Goal: Task Accomplishment & Management: Manage account settings

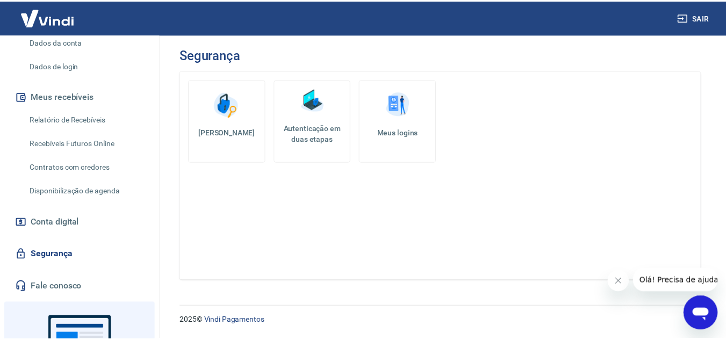
scroll to position [141, 0]
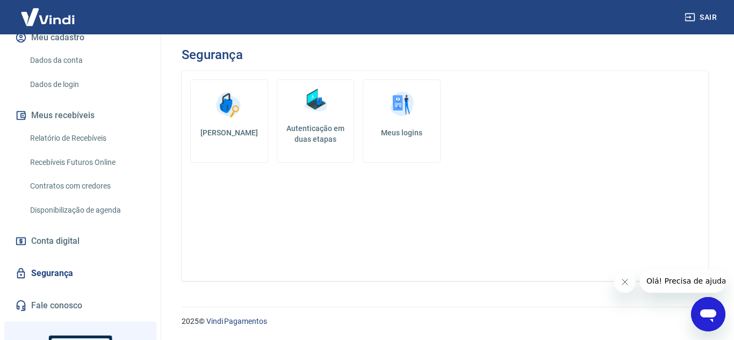
click at [311, 105] on img at bounding box center [315, 100] width 32 height 32
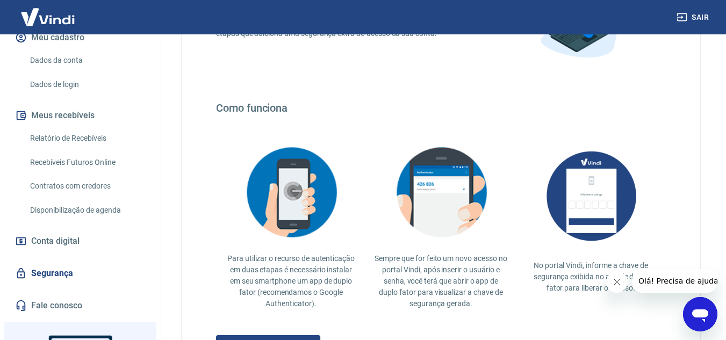
scroll to position [254, 0]
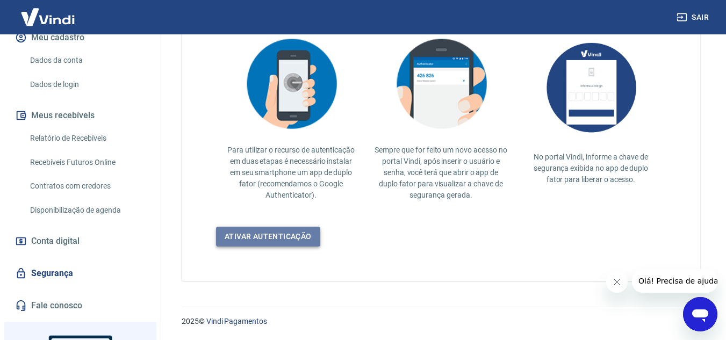
click at [290, 240] on link "Ativar autenticação" at bounding box center [268, 237] width 104 height 20
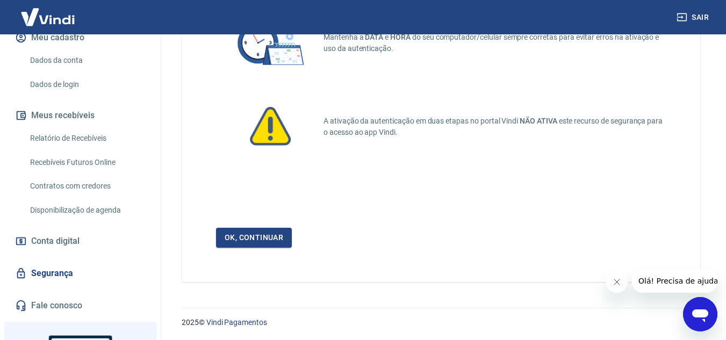
scroll to position [106, 0]
click at [263, 241] on link "Ok, continuar" at bounding box center [254, 237] width 76 height 20
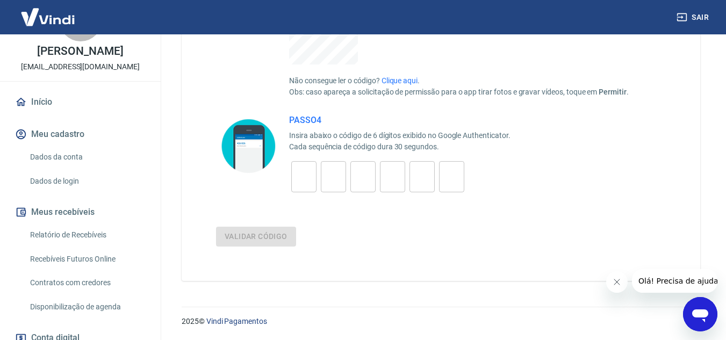
scroll to position [34, 0]
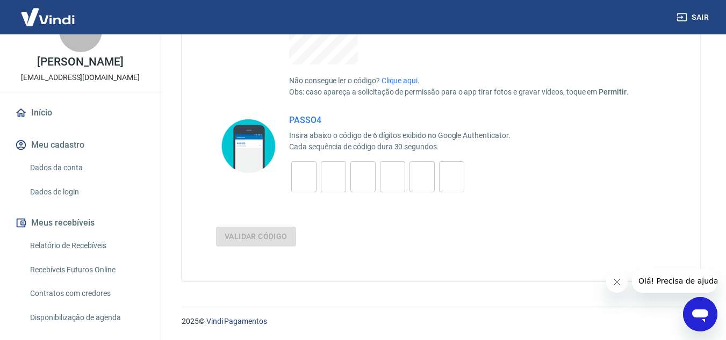
click at [62, 110] on link "Início" at bounding box center [80, 113] width 135 height 24
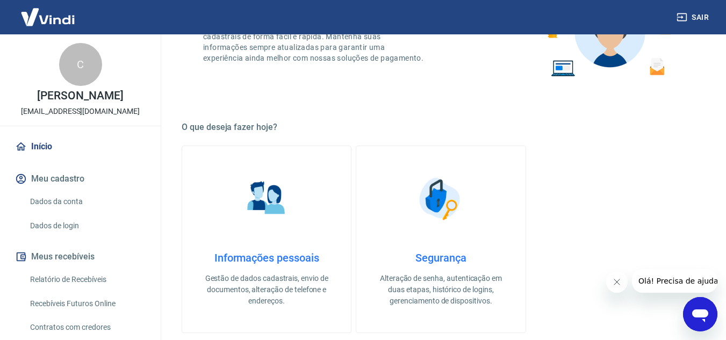
scroll to position [384, 0]
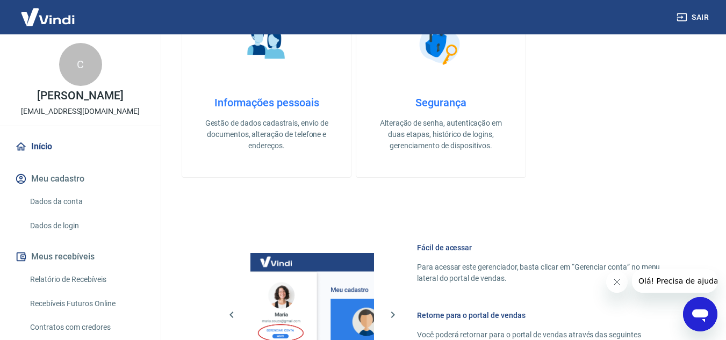
click at [455, 104] on h4 "Segurança" at bounding box center [441, 102] width 134 height 13
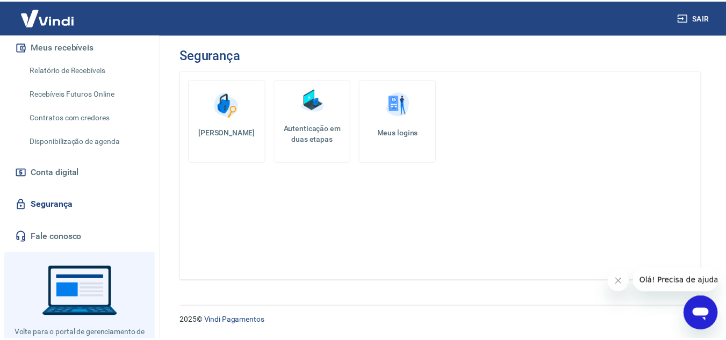
scroll to position [249, 0]
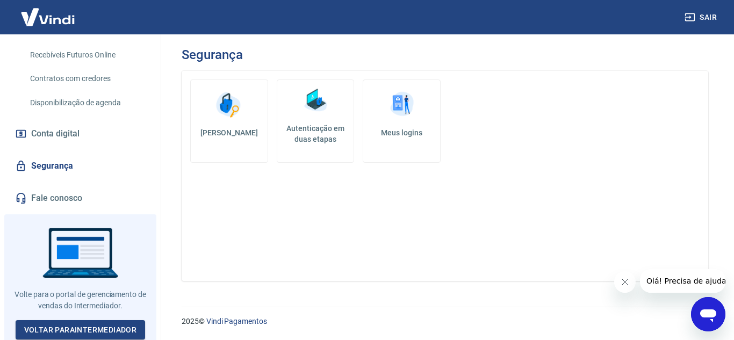
click at [333, 111] on link "Autenticação em duas etapas" at bounding box center [316, 121] width 78 height 83
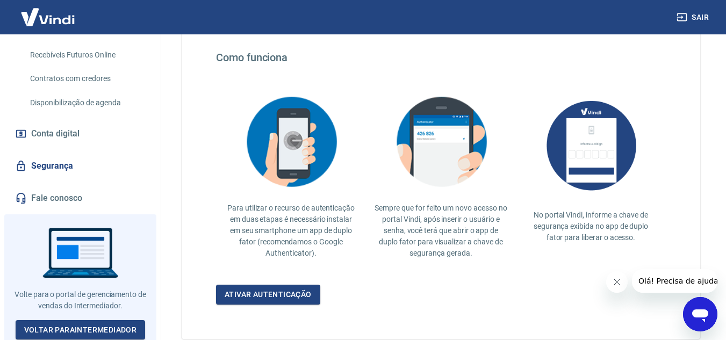
scroll to position [254, 0]
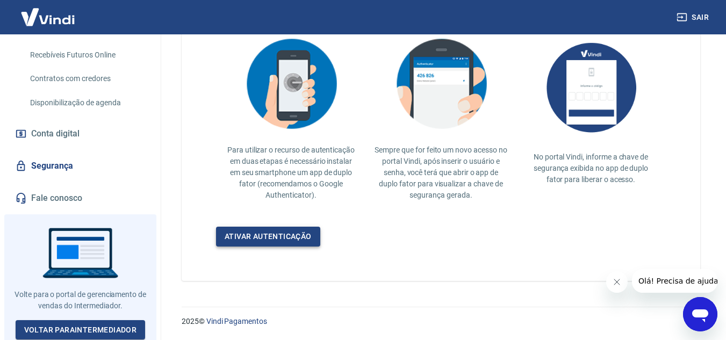
click at [256, 242] on link "Ativar autenticação" at bounding box center [268, 237] width 104 height 20
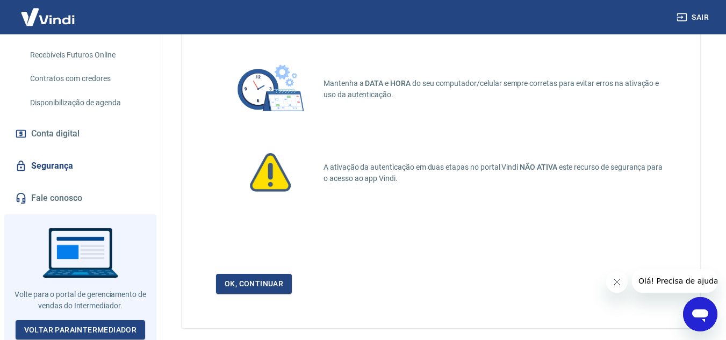
scroll to position [106, 0]
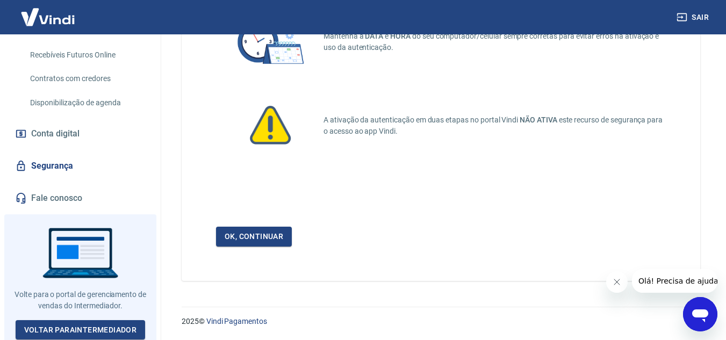
click at [611, 278] on button "Fechar mensagem da empresa" at bounding box center [616, 281] width 21 height 21
click at [258, 238] on link "Ok, continuar" at bounding box center [254, 237] width 76 height 20
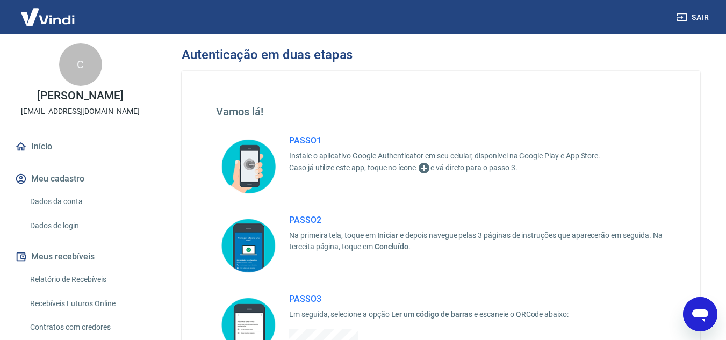
click at [86, 206] on link "Dados da conta" at bounding box center [87, 202] width 122 height 22
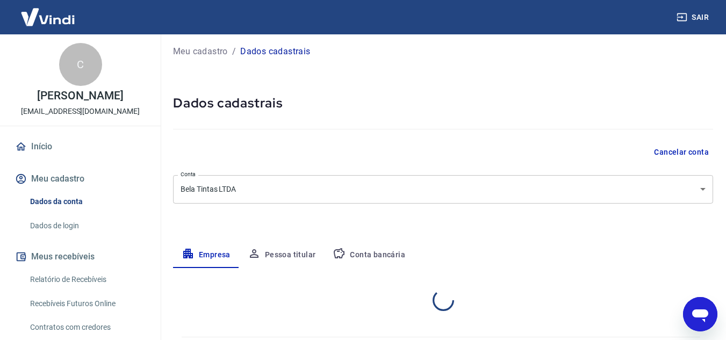
select select "SP"
select select "business"
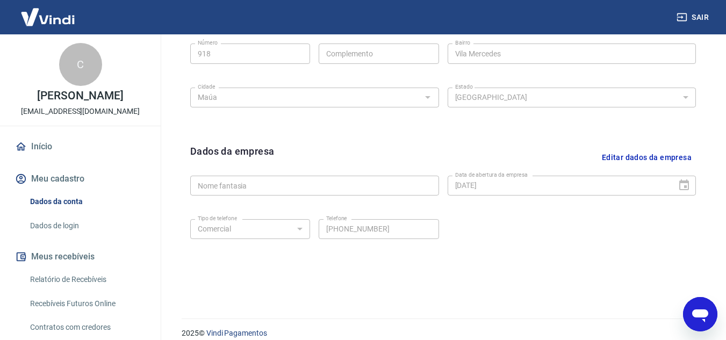
scroll to position [435, 0]
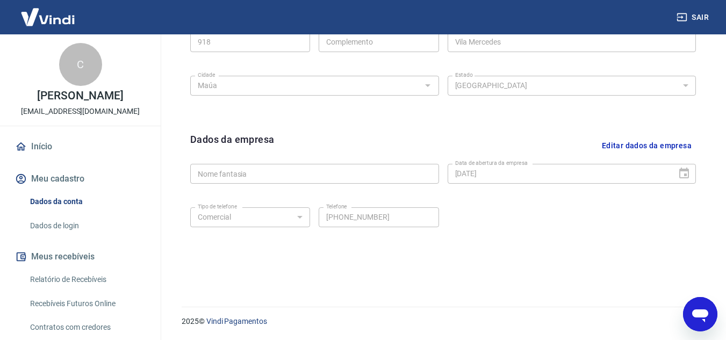
click at [645, 139] on button "Editar dados da empresa" at bounding box center [647, 145] width 98 height 27
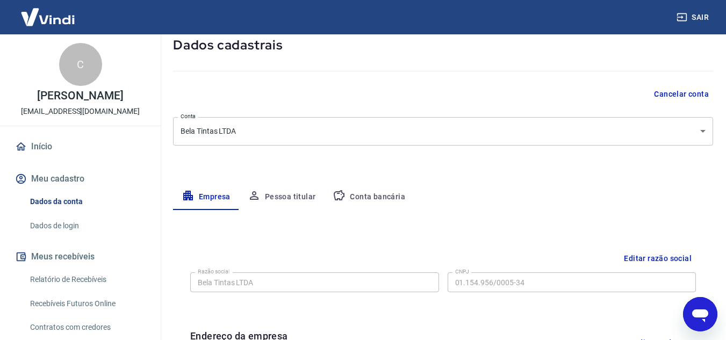
scroll to position [38, 0]
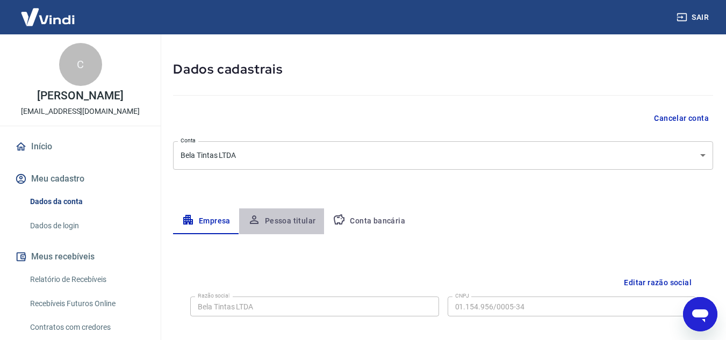
click at [282, 217] on button "Pessoa titular" at bounding box center [281, 222] width 85 height 26
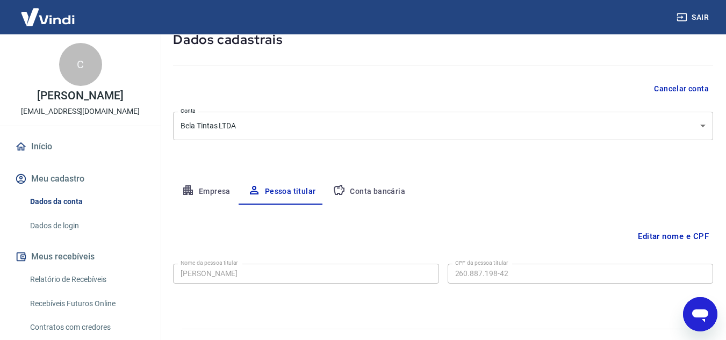
scroll to position [90, 0]
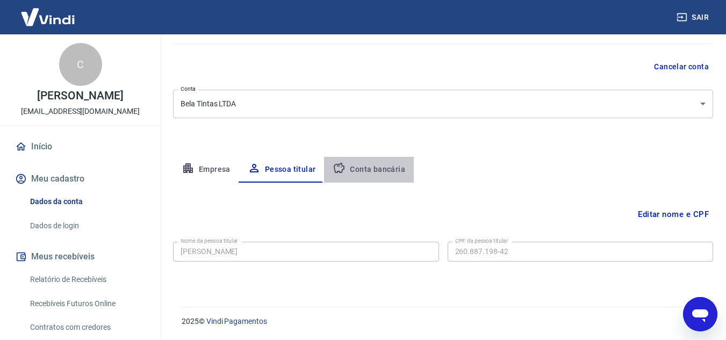
click at [375, 173] on button "Conta bancária" at bounding box center [369, 170] width 90 height 26
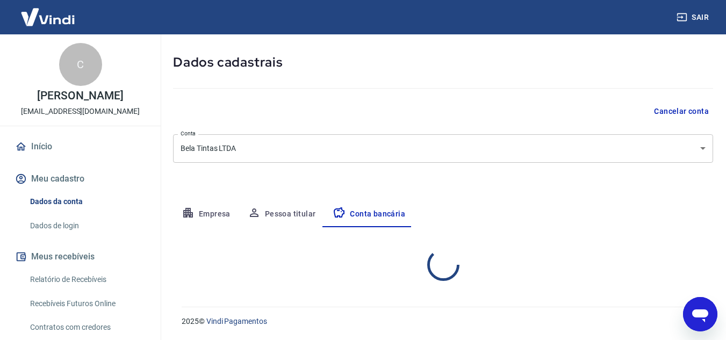
select select "1"
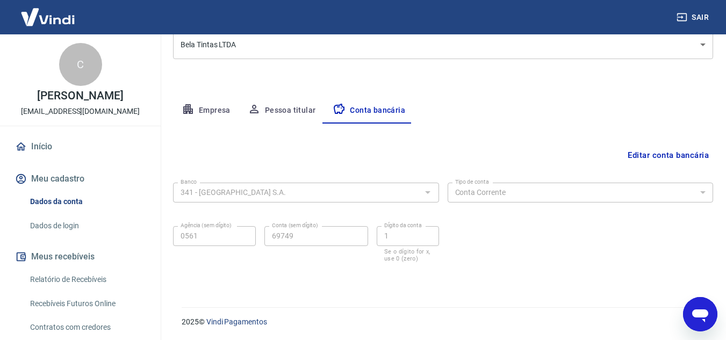
scroll to position [149, 0]
click at [209, 114] on button "Empresa" at bounding box center [206, 110] width 66 height 26
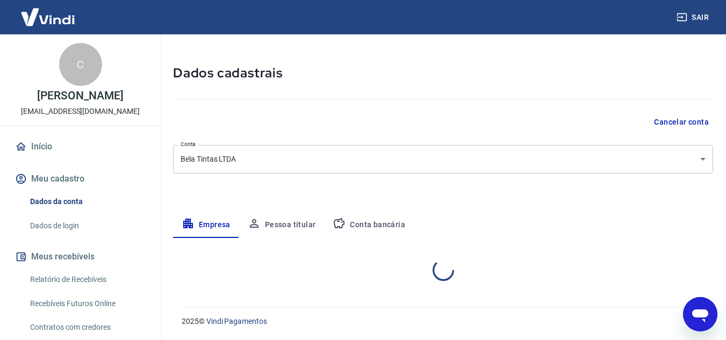
select select "SP"
select select "business"
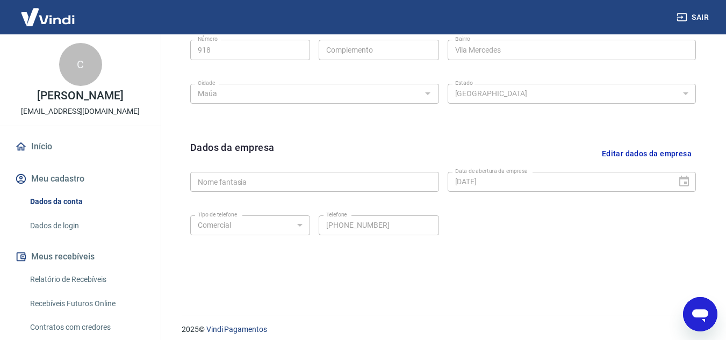
scroll to position [435, 0]
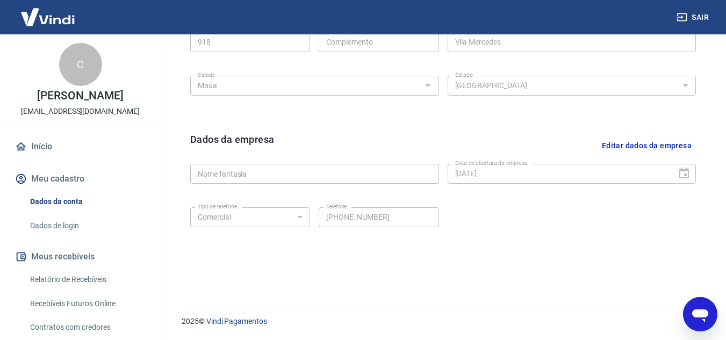
click at [637, 149] on button "Editar dados da empresa" at bounding box center [647, 145] width 98 height 27
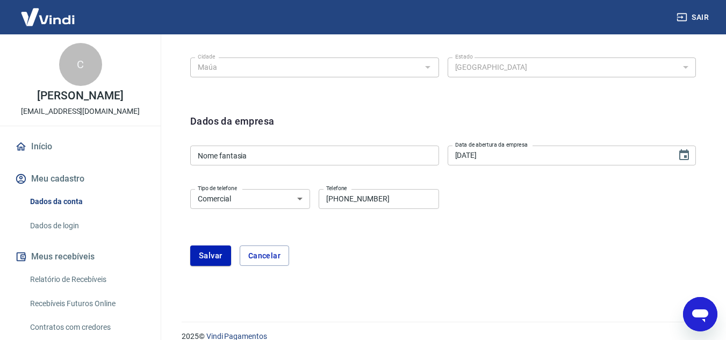
scroll to position [468, 0]
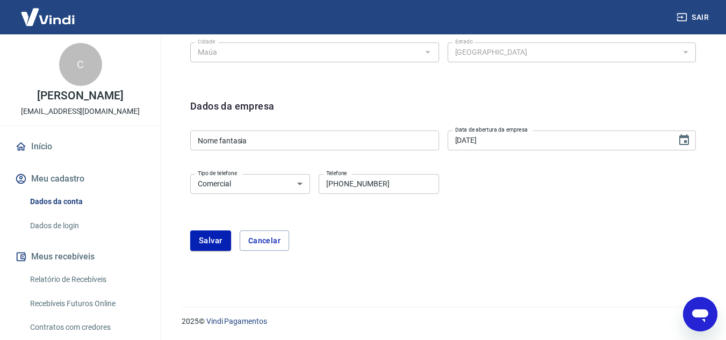
click at [263, 183] on select "Residencial Comercial" at bounding box center [250, 184] width 120 height 20
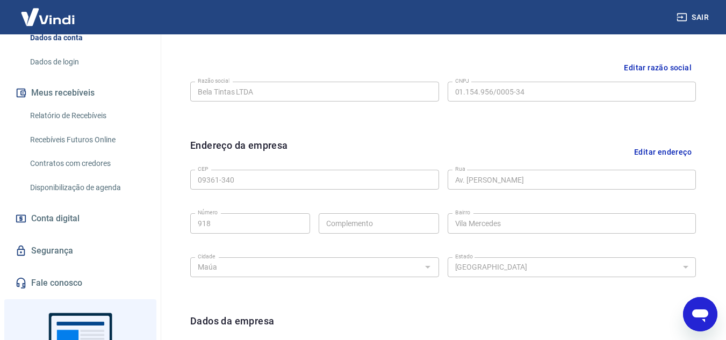
scroll to position [215, 0]
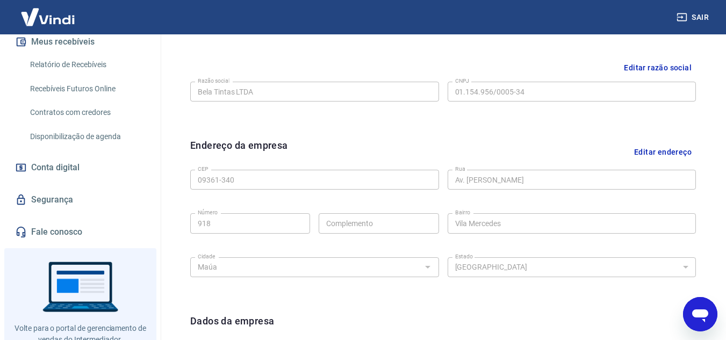
click at [70, 195] on link "Segurança" at bounding box center [80, 200] width 135 height 24
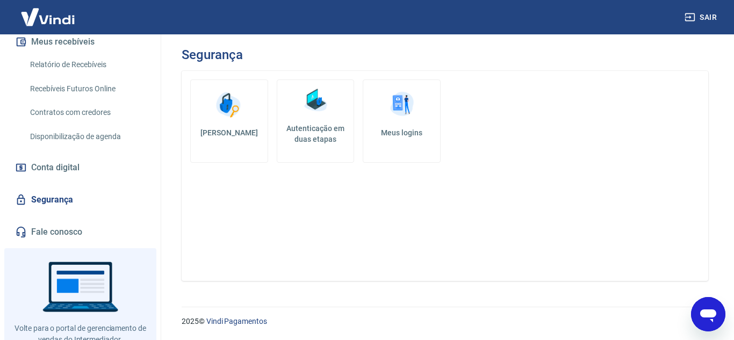
click at [321, 121] on link "Autenticação em duas etapas" at bounding box center [316, 121] width 78 height 83
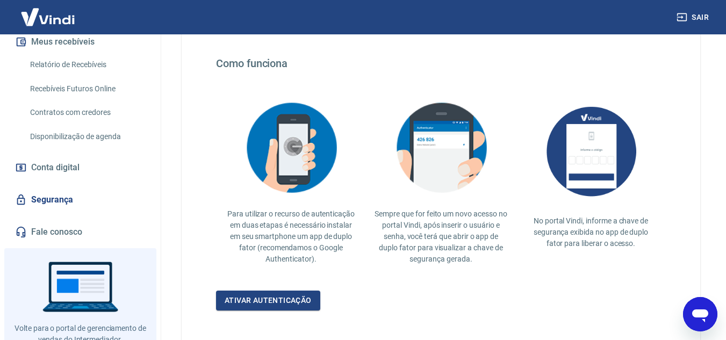
scroll to position [254, 0]
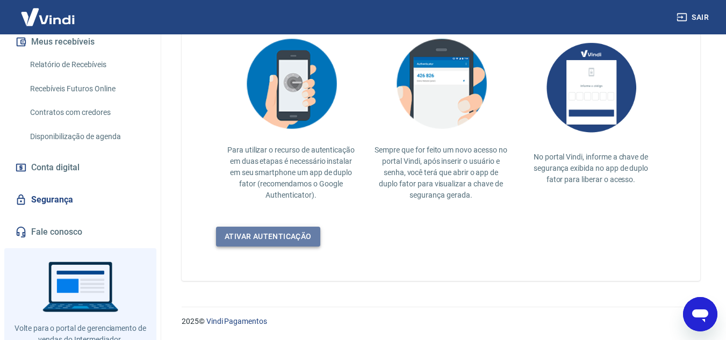
click at [292, 234] on link "Ativar autenticação" at bounding box center [268, 237] width 104 height 20
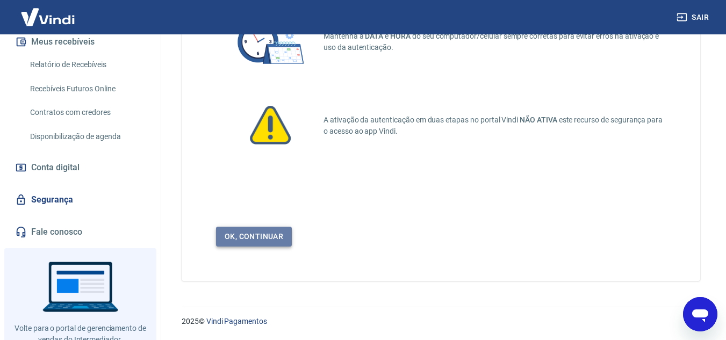
click at [281, 239] on link "Ok, continuar" at bounding box center [254, 237] width 76 height 20
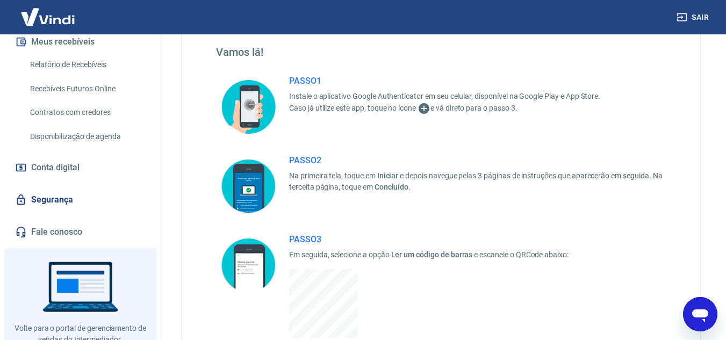
scroll to position [215, 0]
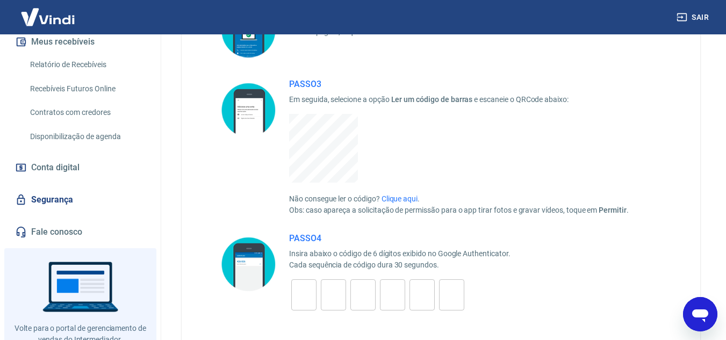
click at [307, 295] on input "tel" at bounding box center [303, 295] width 25 height 23
type input "1"
type input "8"
type input "2"
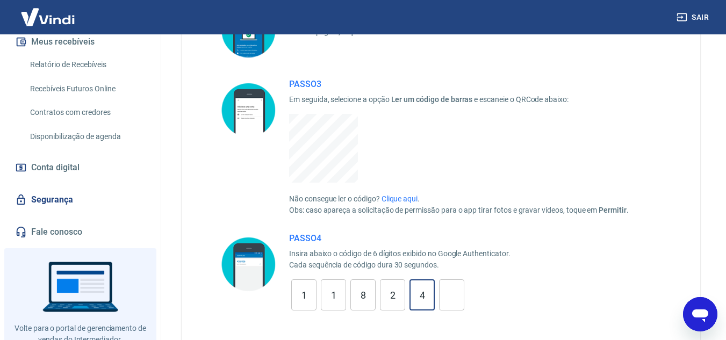
type input "4"
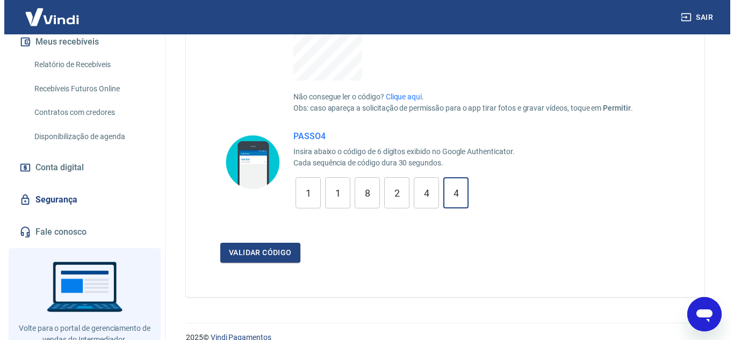
scroll to position [333, 0]
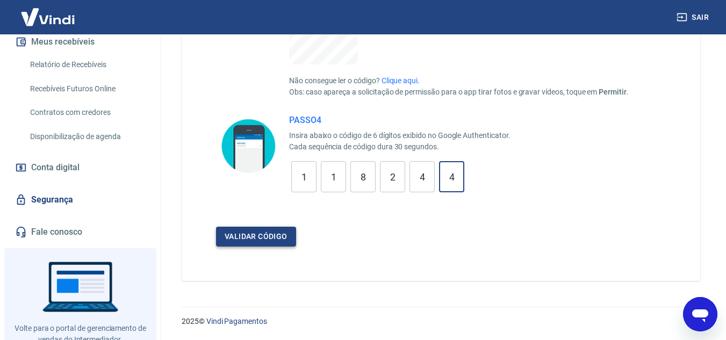
type input "4"
click at [278, 236] on button "Validar código" at bounding box center [256, 237] width 80 height 20
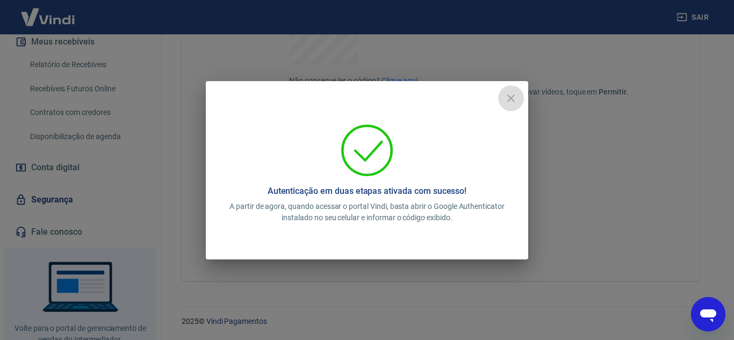
click at [515, 90] on button "close" at bounding box center [511, 98] width 26 height 26
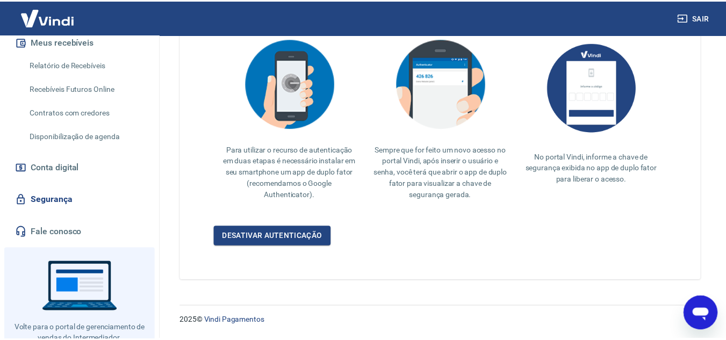
scroll to position [254, 0]
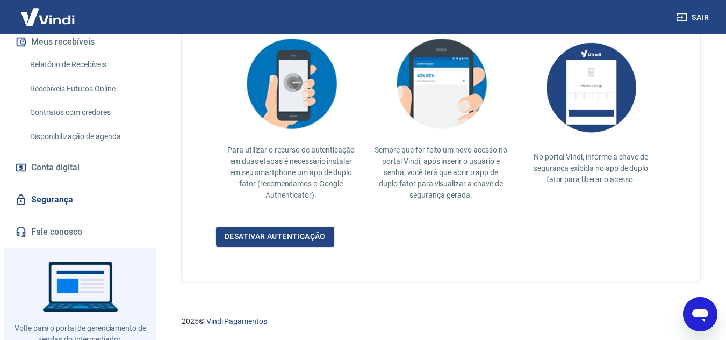
click at [705, 17] on button "Sair" at bounding box center [693, 18] width 39 height 20
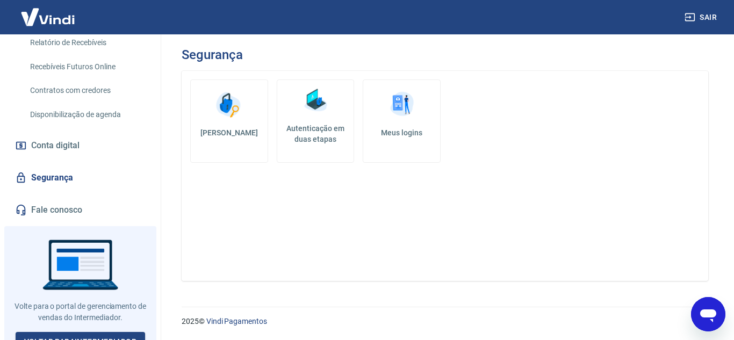
scroll to position [249, 0]
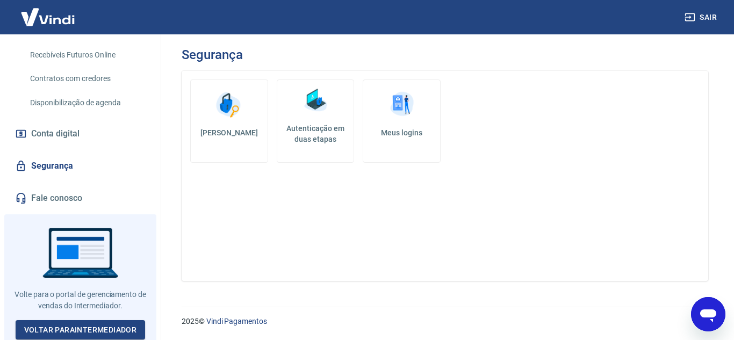
click at [629, 157] on div "Alterar senha Autenticação em duas etapas Meus logins" at bounding box center [445, 176] width 527 height 210
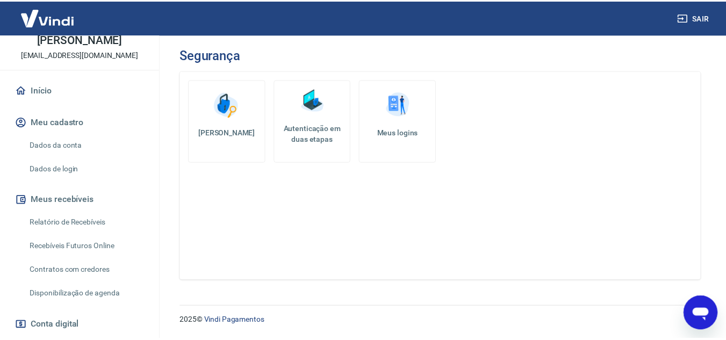
scroll to position [0, 0]
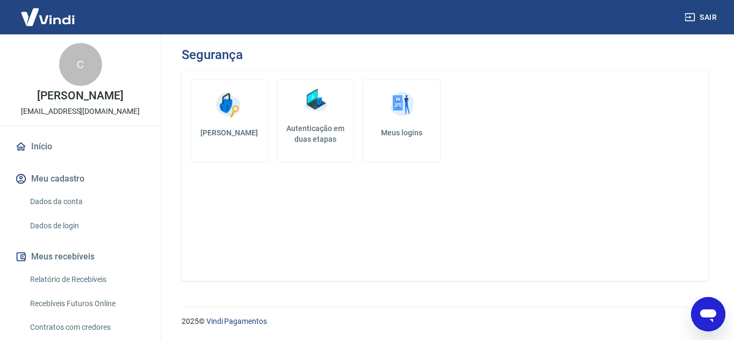
click at [73, 148] on link "Início" at bounding box center [80, 147] width 135 height 24
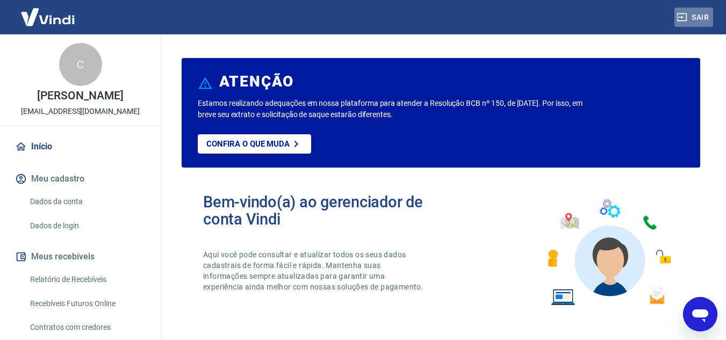
click at [709, 15] on button "Sair" at bounding box center [693, 18] width 39 height 20
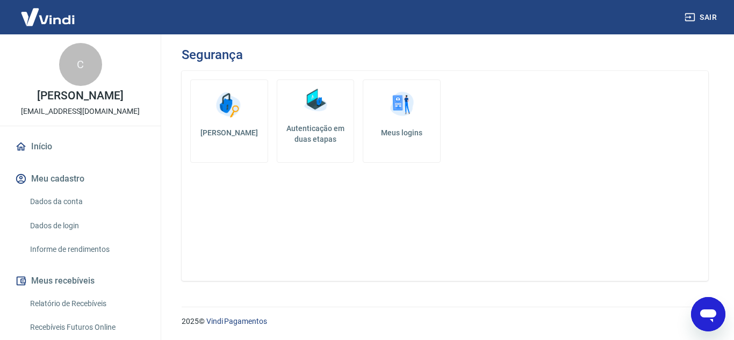
click at [45, 140] on link "Início" at bounding box center [80, 147] width 135 height 24
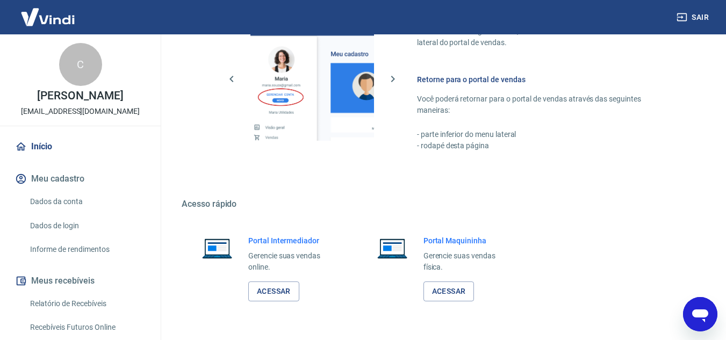
scroll to position [542, 0]
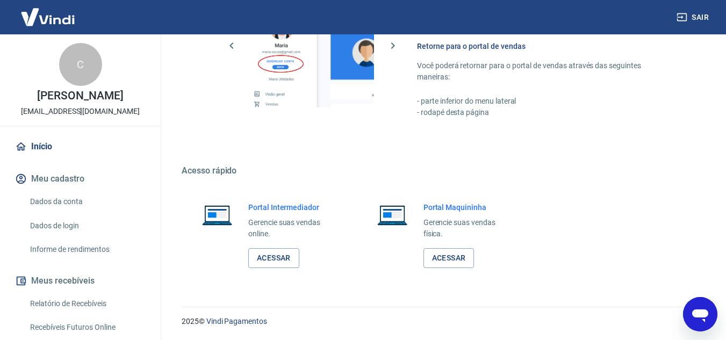
click at [285, 245] on div "Portal Intermediador Gerencie suas vendas online. Acessar" at bounding box center [292, 235] width 89 height 66
click at [286, 253] on link "Acessar" at bounding box center [273, 258] width 51 height 20
